Goal: Transaction & Acquisition: Purchase product/service

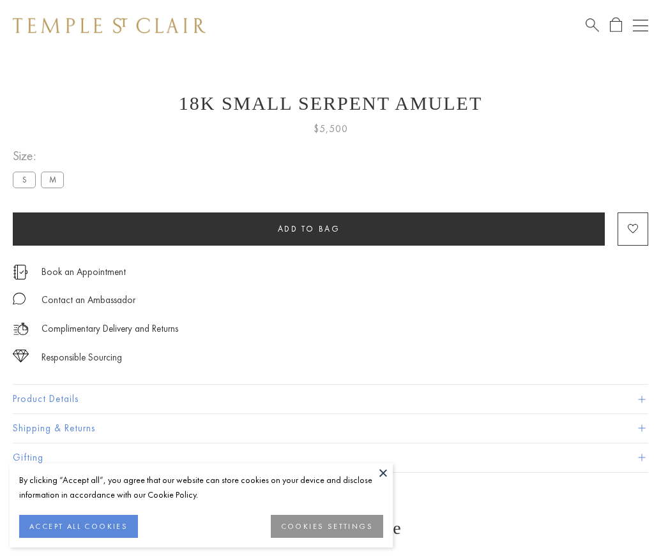
click at [308, 229] on span "Add to bag" at bounding box center [309, 228] width 63 height 11
